Goal: Find specific page/section: Find specific page/section

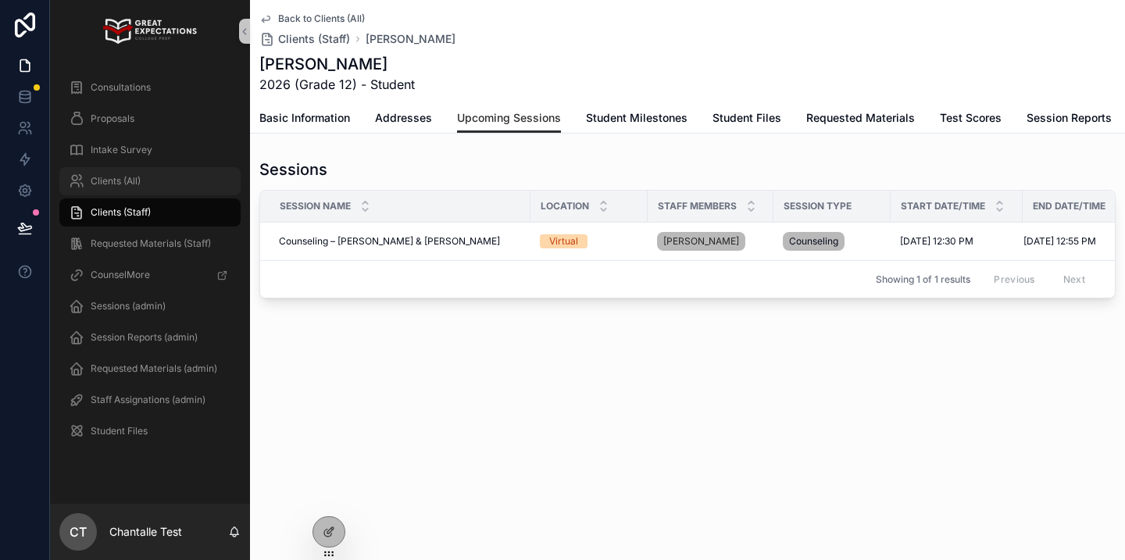
click at [105, 172] on div "Clients (All)" at bounding box center [150, 181] width 163 height 25
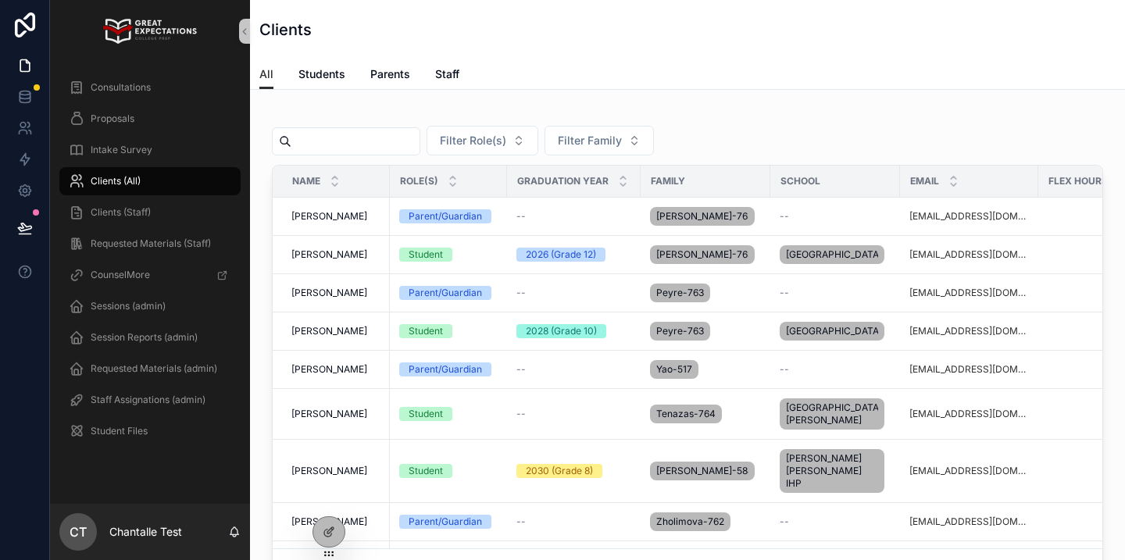
click at [361, 147] on input "scrollable content" at bounding box center [355, 141] width 128 height 22
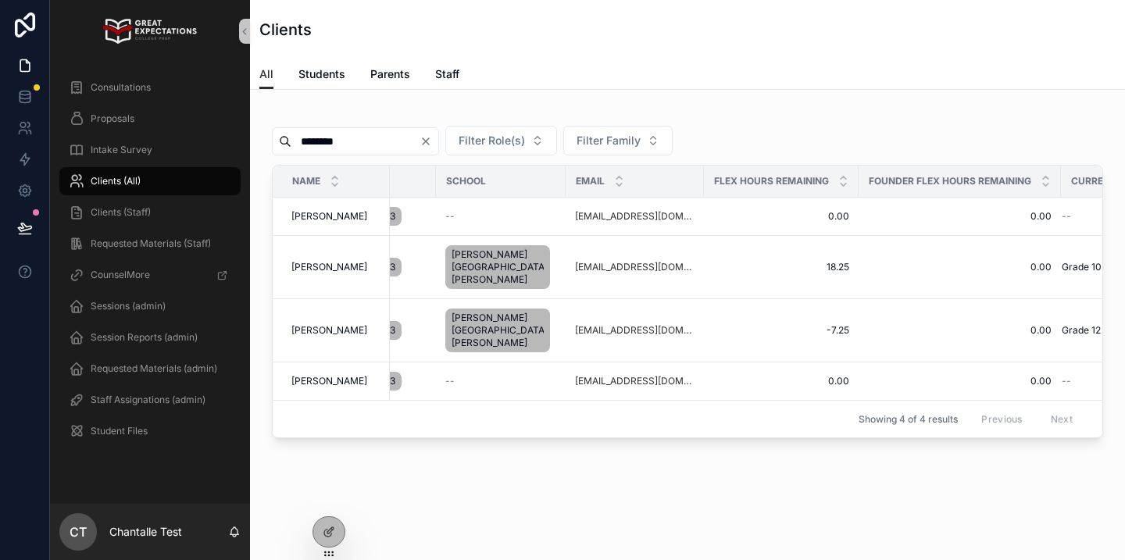
scroll to position [0, 387]
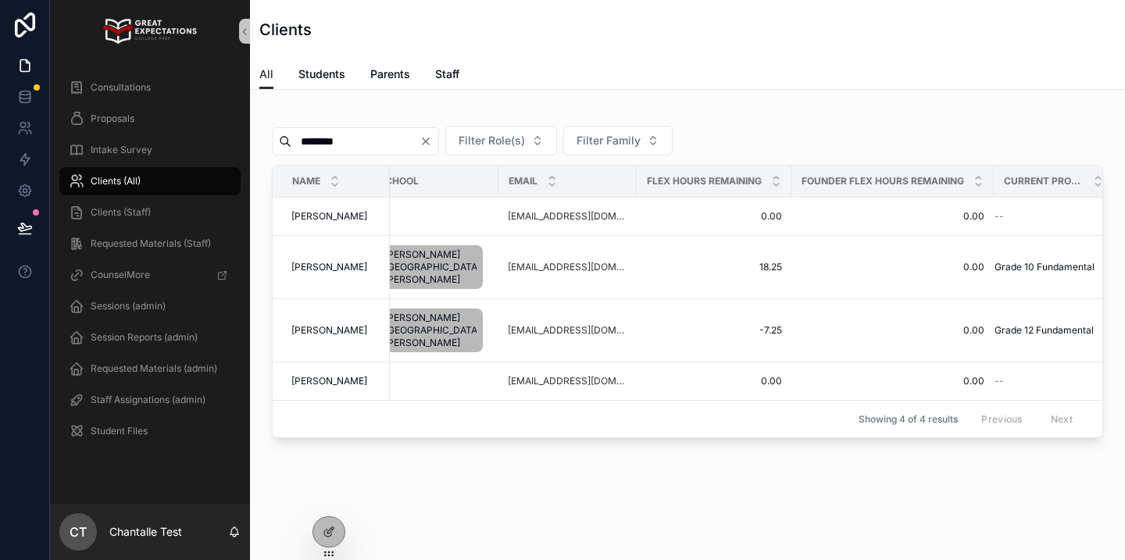
type input "********"
